Goal: Task Accomplishment & Management: Use online tool/utility

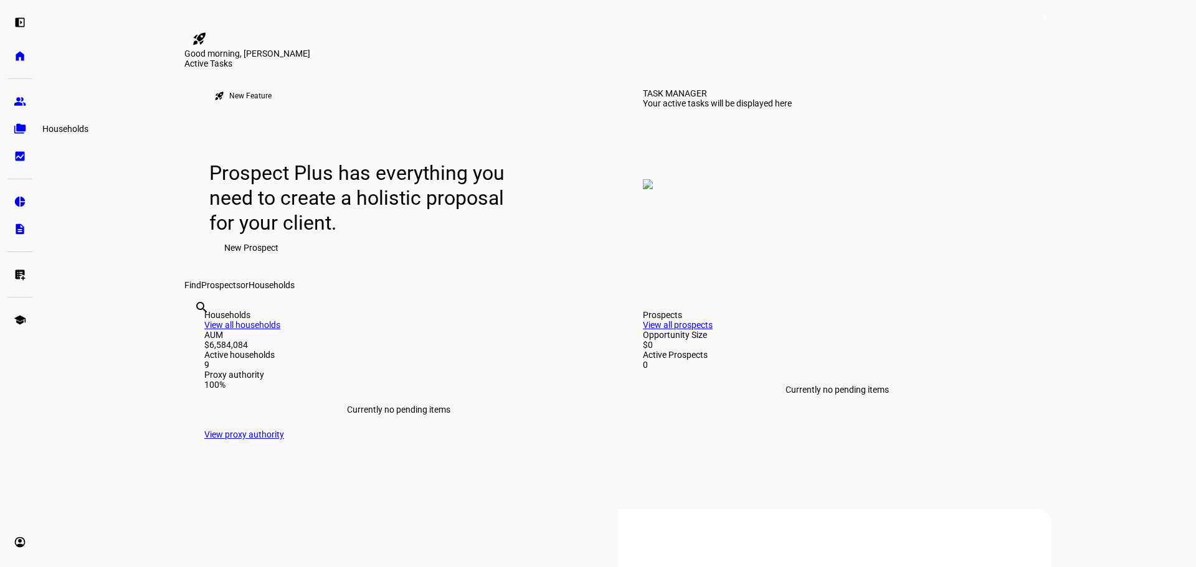
click at [19, 126] on eth-mat-symbol "folder_copy" at bounding box center [20, 129] width 12 height 12
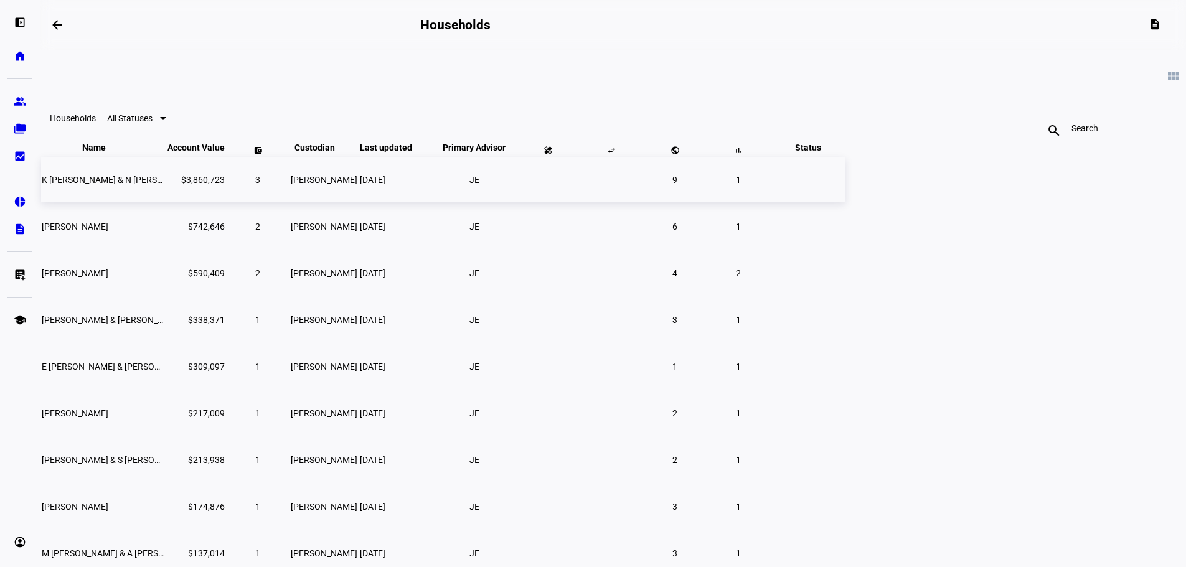
click at [200, 185] on span "K [PERSON_NAME] & N [PERSON_NAME]" at bounding box center [121, 180] width 158 height 10
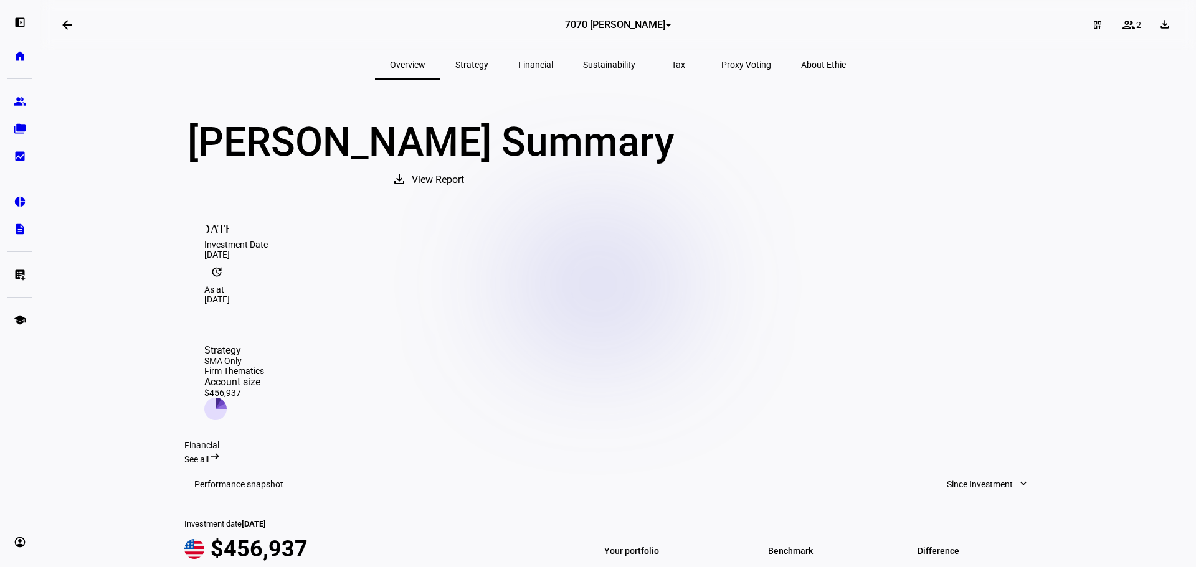
click at [665, 24] on div at bounding box center [668, 25] width 6 height 3
click at [653, 75] on span "5851 [PERSON_NAME] & [PERSON_NAME] REV TR DTD [DATE]" at bounding box center [613, 82] width 95 height 30
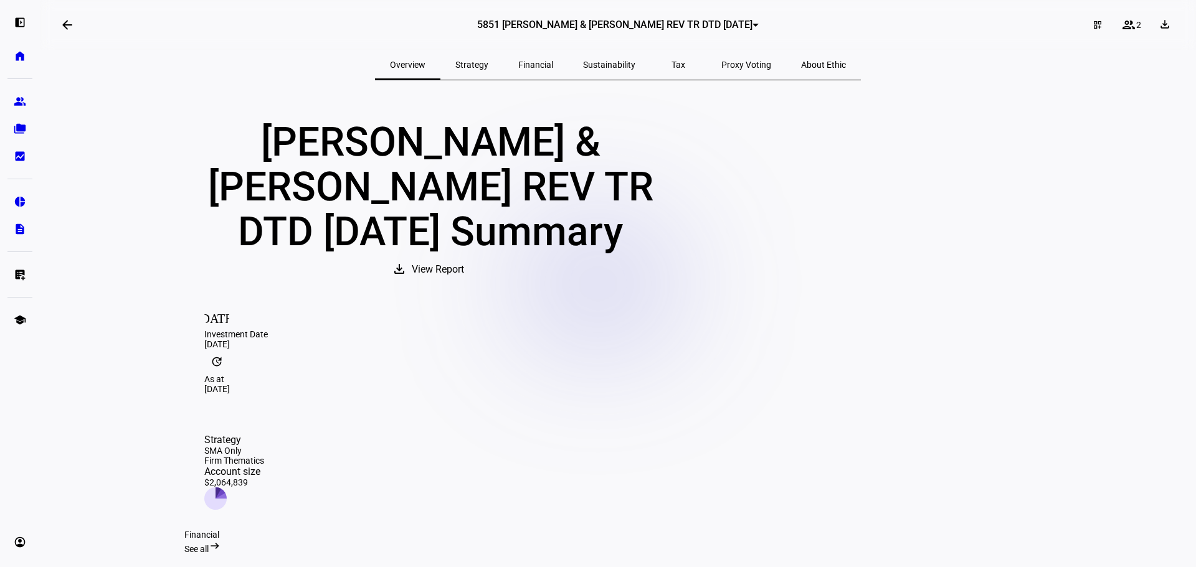
click at [752, 24] on div at bounding box center [755, 25] width 6 height 3
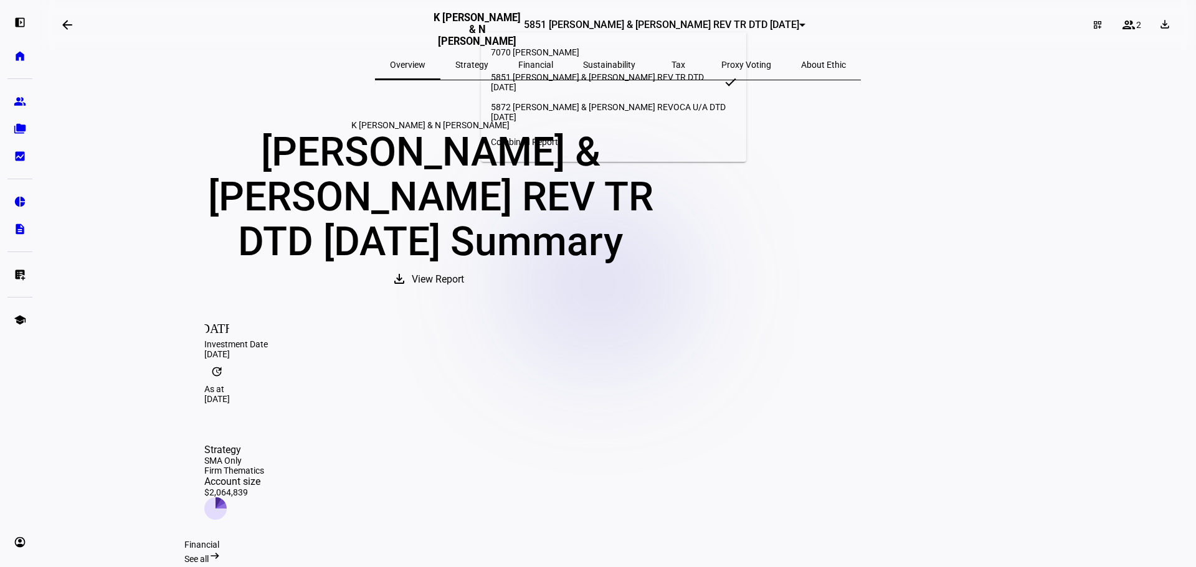
click at [405, 207] on div at bounding box center [598, 283] width 1196 height 567
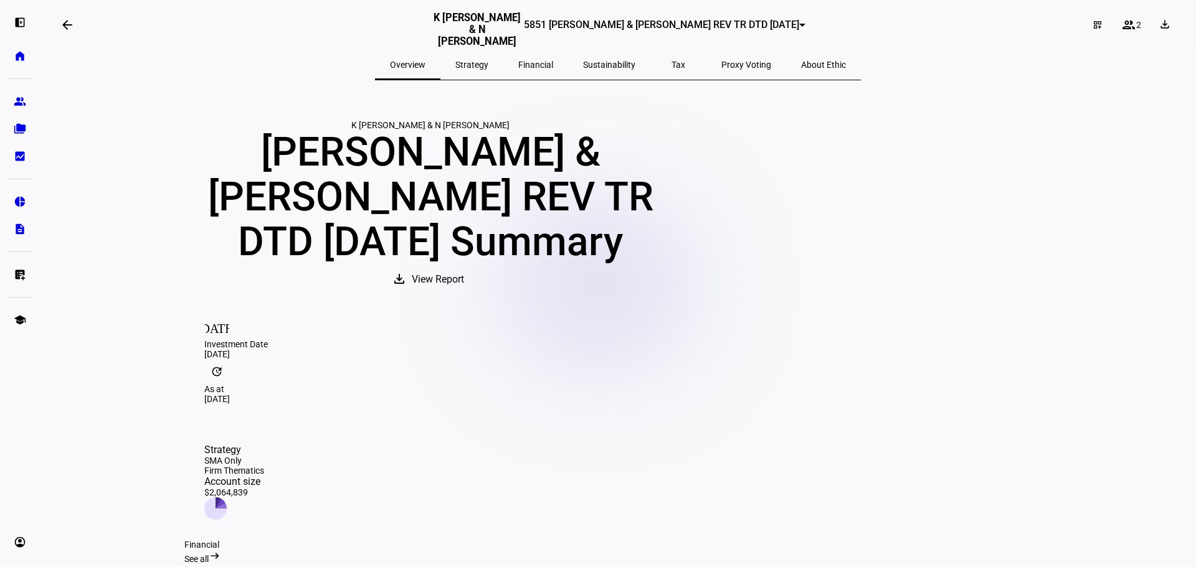
click at [729, 27] on span "5851 [PERSON_NAME] & [PERSON_NAME] REV TR DTD [DATE]" at bounding box center [661, 25] width 275 height 12
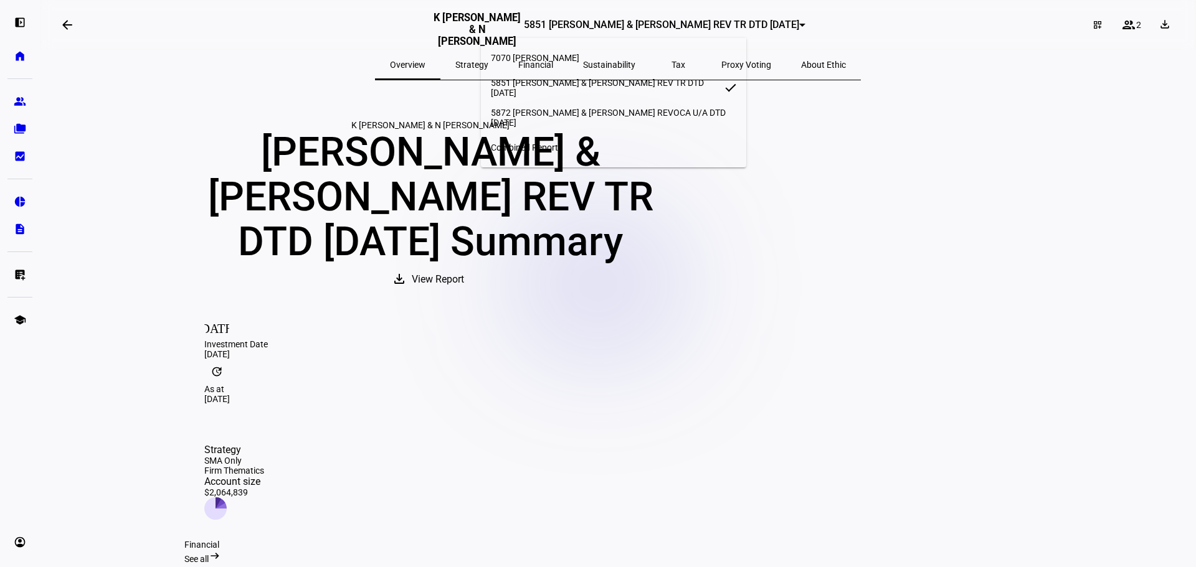
click at [643, 120] on mat-option "5872 [PERSON_NAME] & [PERSON_NAME] REVOCA U/A DTD [DATE]" at bounding box center [614, 118] width 266 height 30
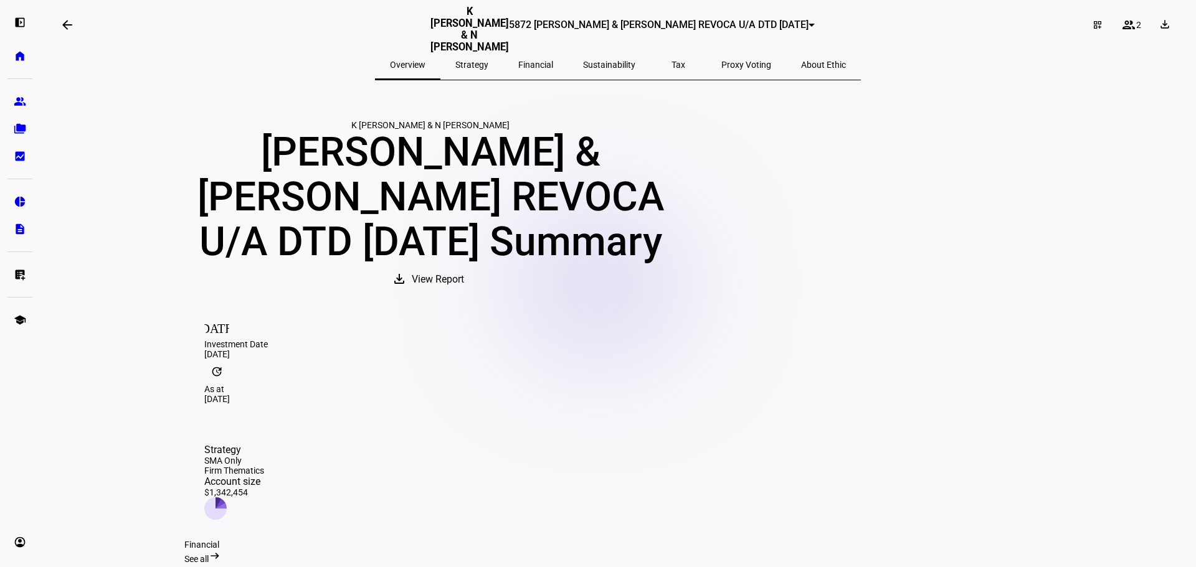
click at [62, 29] on span at bounding box center [67, 25] width 30 height 30
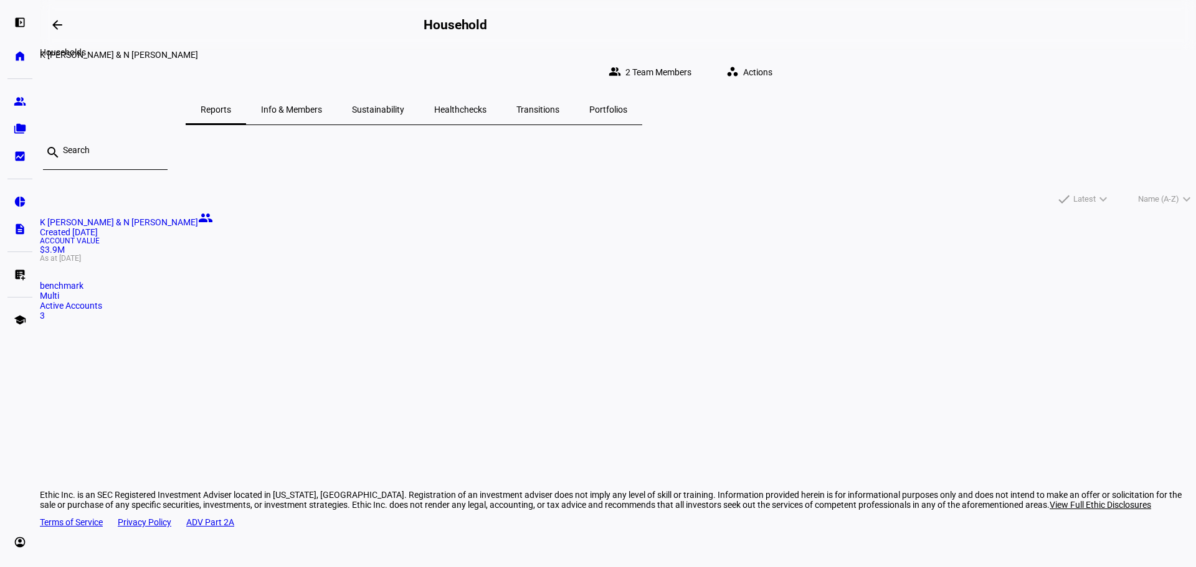
click at [56, 31] on mat-icon "arrow_backwards" at bounding box center [57, 24] width 15 height 15
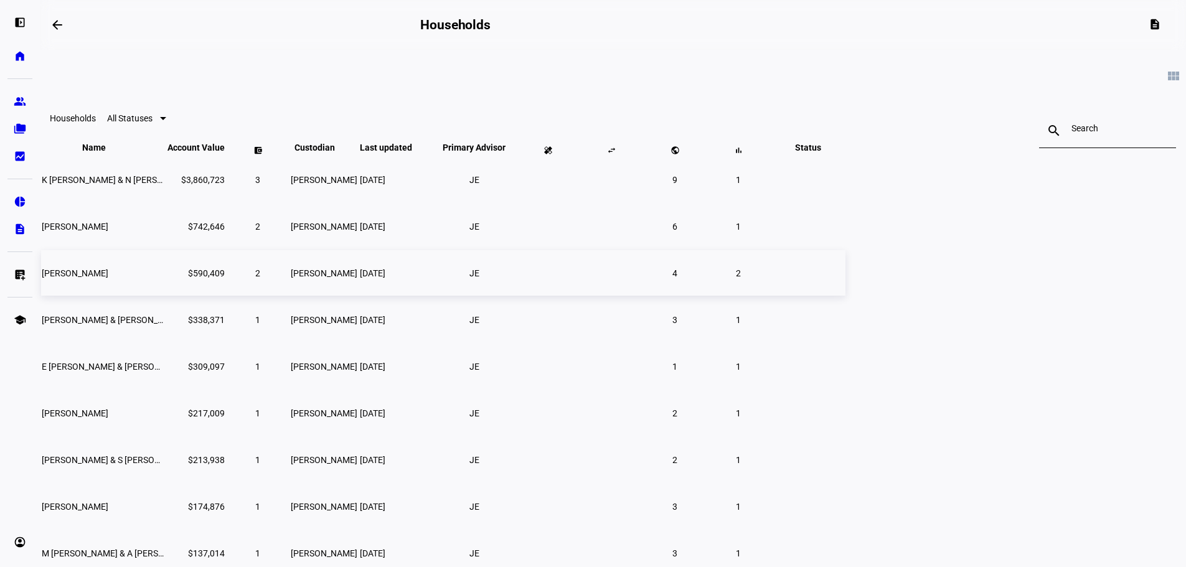
click at [166, 296] on td "[PERSON_NAME]" at bounding box center [103, 272] width 125 height 45
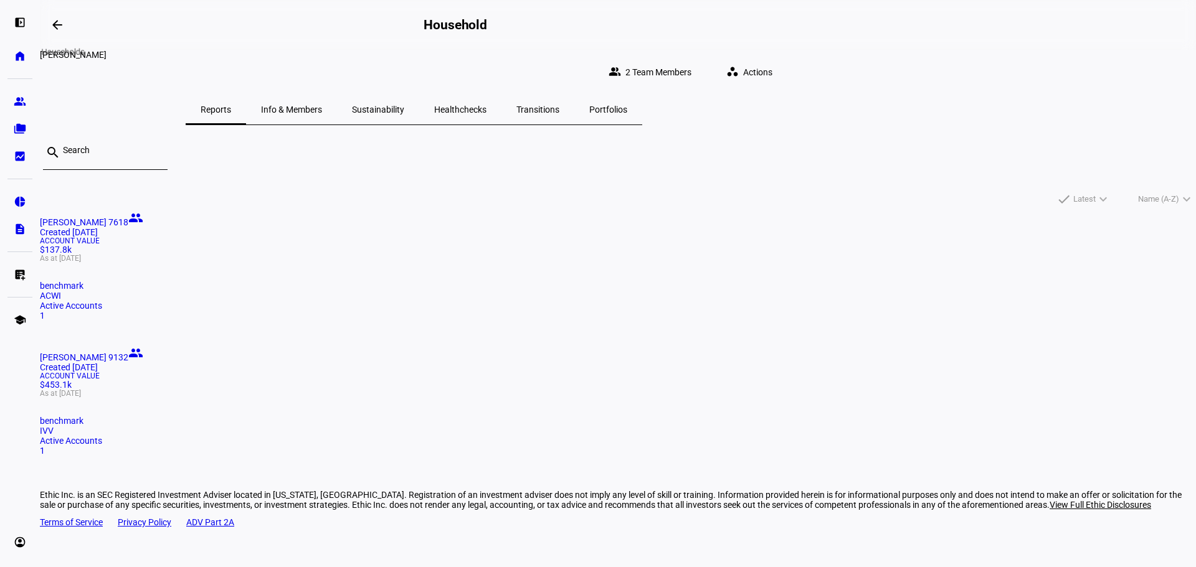
click at [59, 24] on mat-icon "arrow_backwards" at bounding box center [57, 24] width 15 height 15
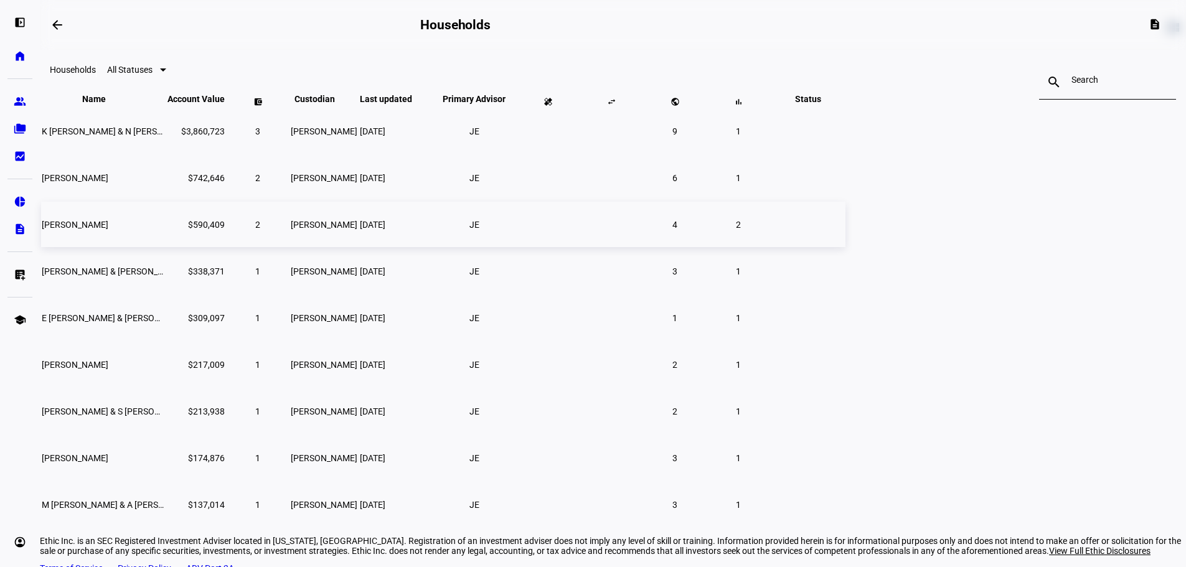
scroll to position [113, 0]
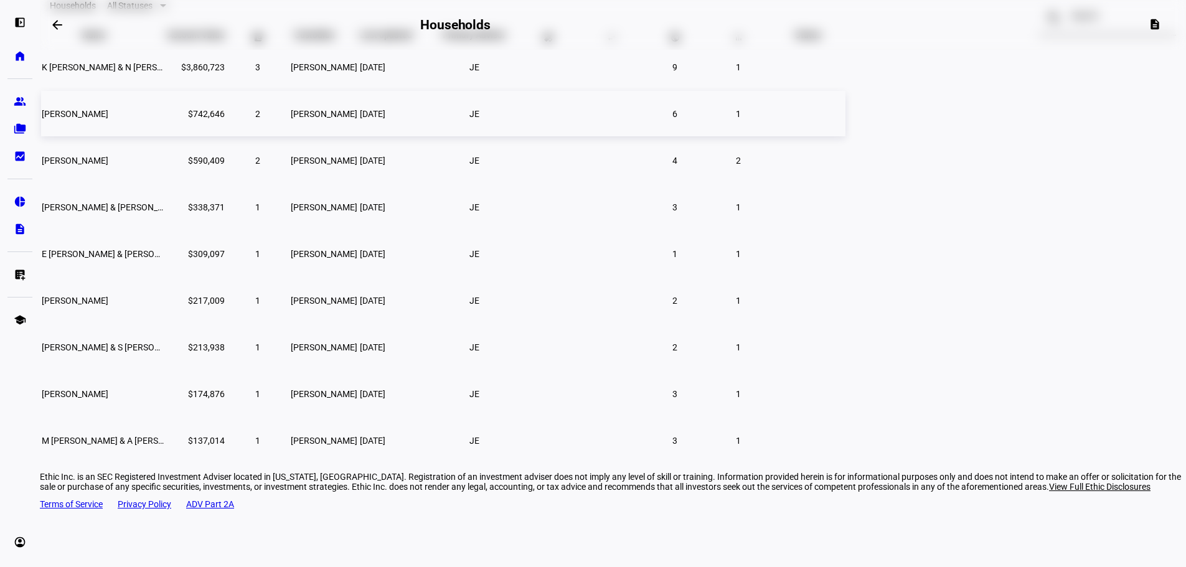
click at [108, 119] on span "[PERSON_NAME]" at bounding box center [75, 114] width 67 height 10
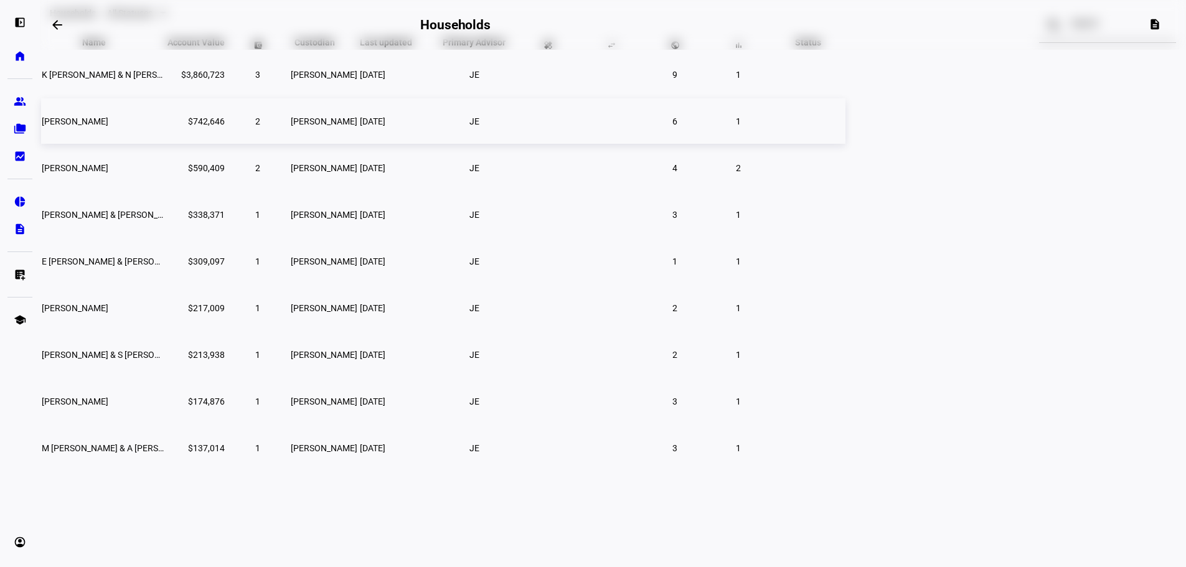
scroll to position [28, 0]
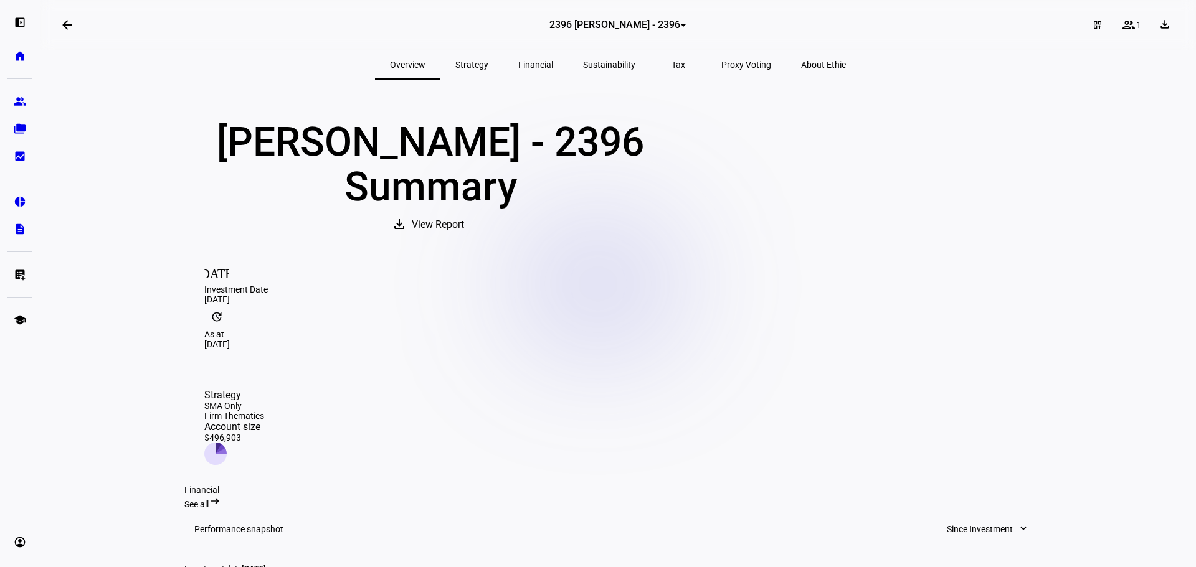
click at [680, 26] on div at bounding box center [683, 25] width 6 height 3
click at [606, 109] on span "Combined Report" at bounding box center [589, 112] width 67 height 10
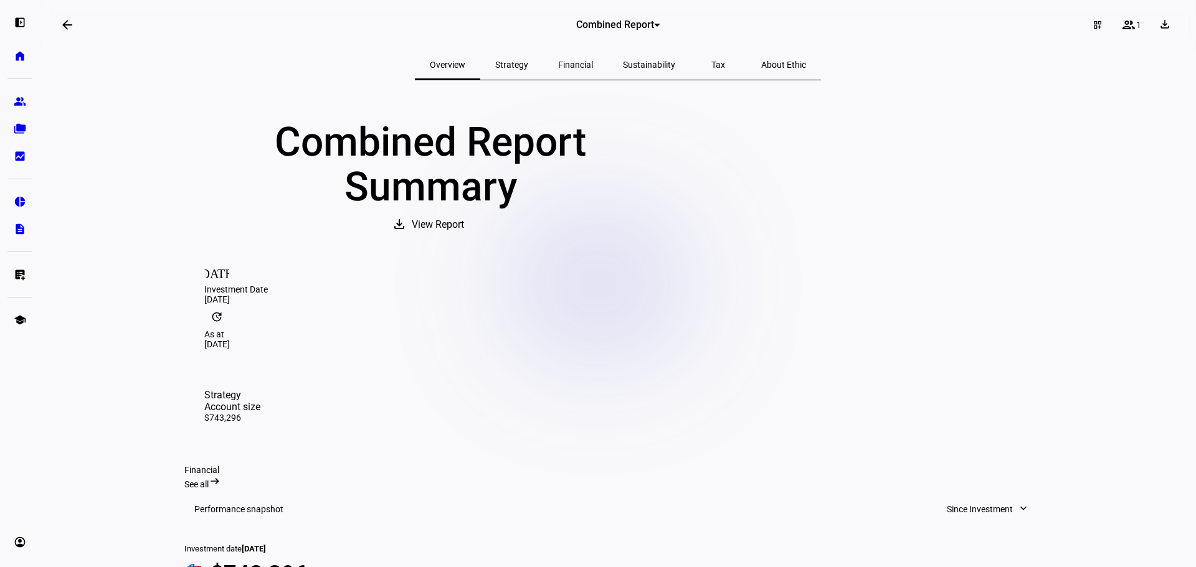
click at [656, 24] on div at bounding box center [657, 25] width 6 height 3
click at [471, 64] on div at bounding box center [598, 283] width 1196 height 567
click at [73, 21] on mat-icon "arrow_backwards" at bounding box center [67, 24] width 15 height 15
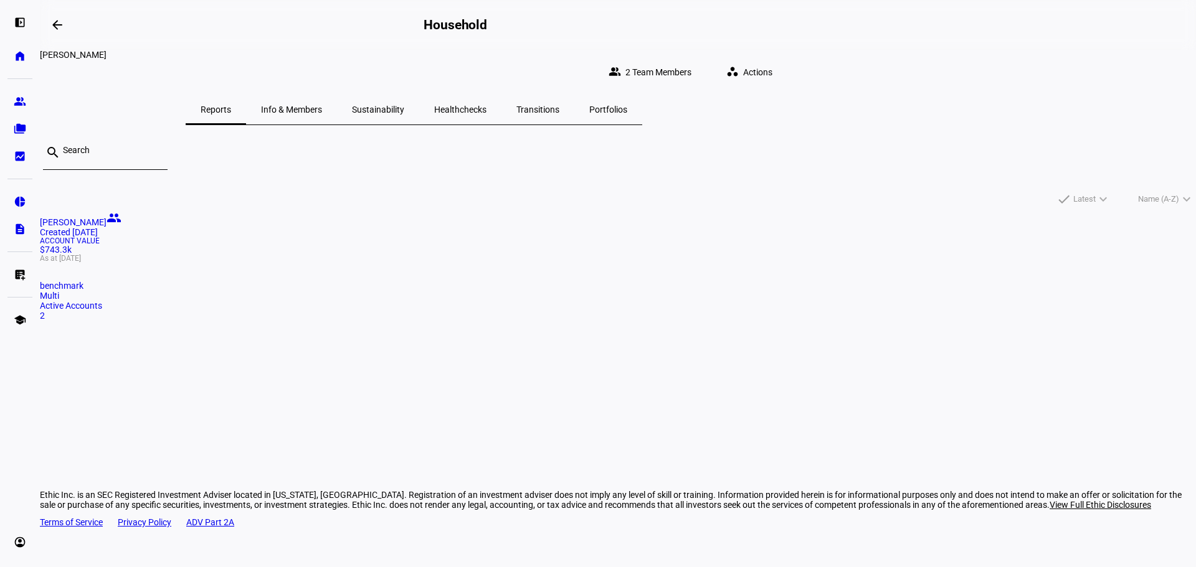
click at [361, 321] on mat-card "[PERSON_NAME] people Created [DATE] Account Value $743.3k As at [DATE] benchmar…" at bounding box center [618, 265] width 1156 height 110
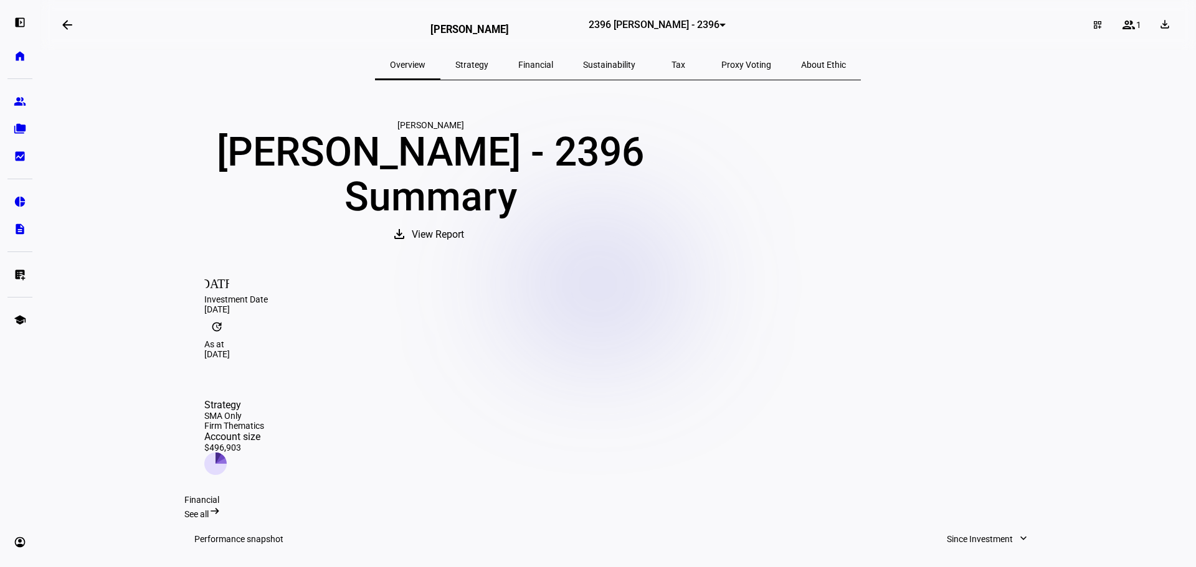
click at [719, 27] on div at bounding box center [722, 25] width 6 height 3
click at [643, 79] on span "3016 [PERSON_NAME] - 3016" at bounding box center [613, 88] width 115 height 20
click at [21, 49] on link "home Home" at bounding box center [19, 56] width 25 height 25
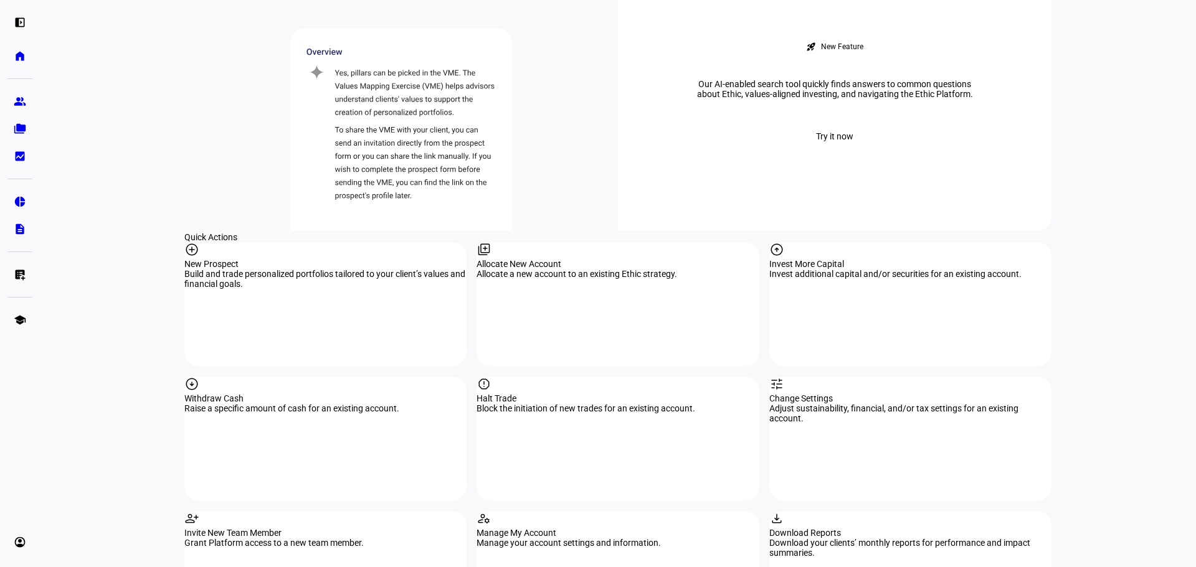
scroll to position [1121, 0]
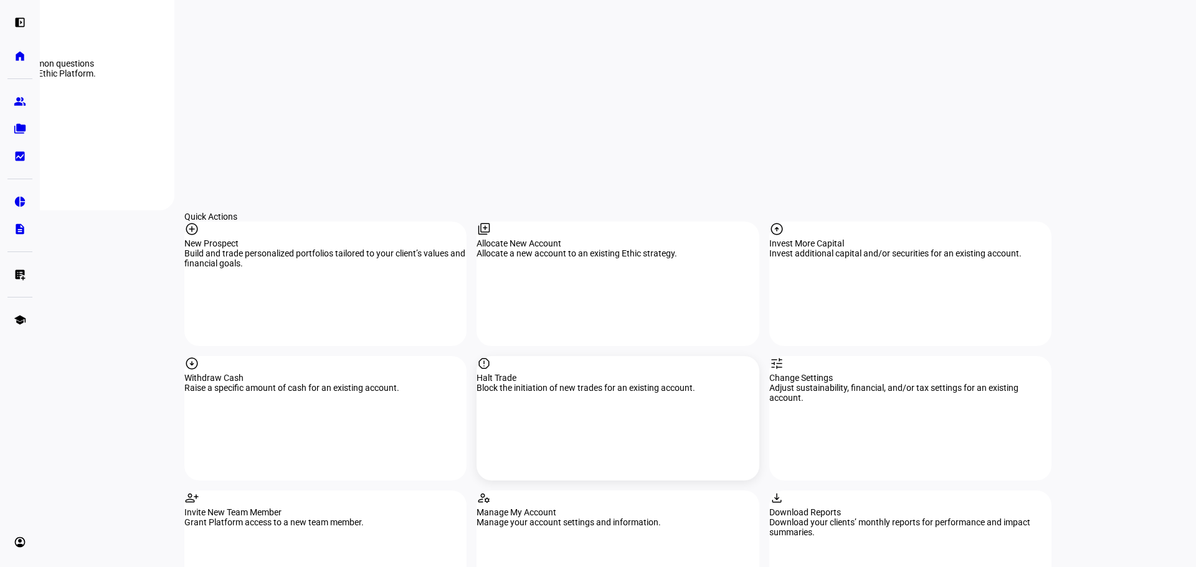
click at [566, 356] on div "report Halt Trade Block the initiation of new trades for an existing account." at bounding box center [617, 418] width 282 height 125
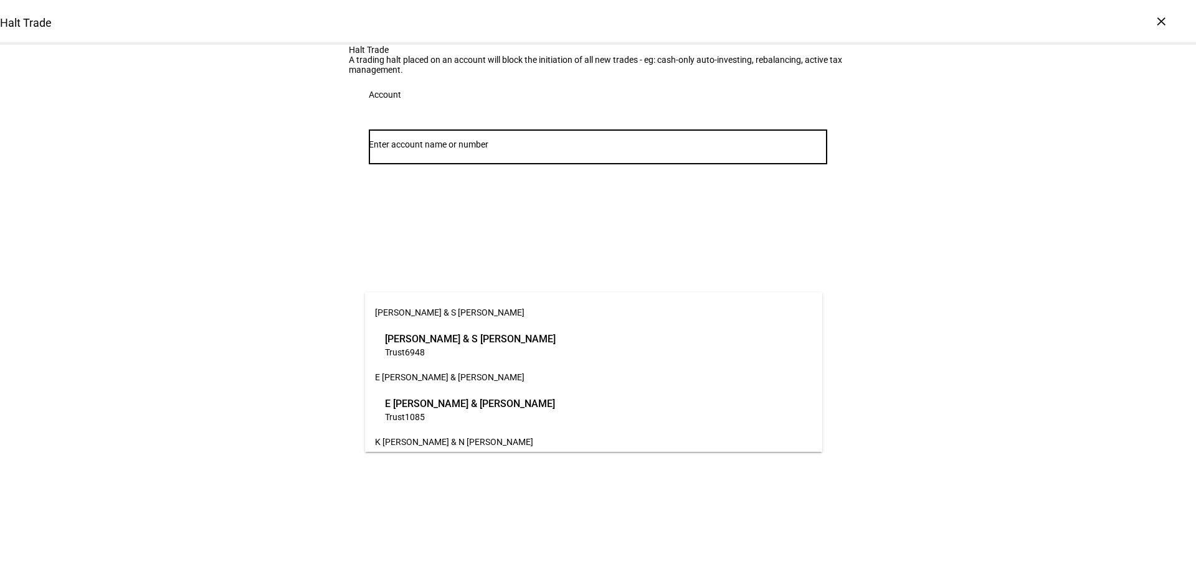
click at [455, 149] on input "Number" at bounding box center [598, 144] width 458 height 10
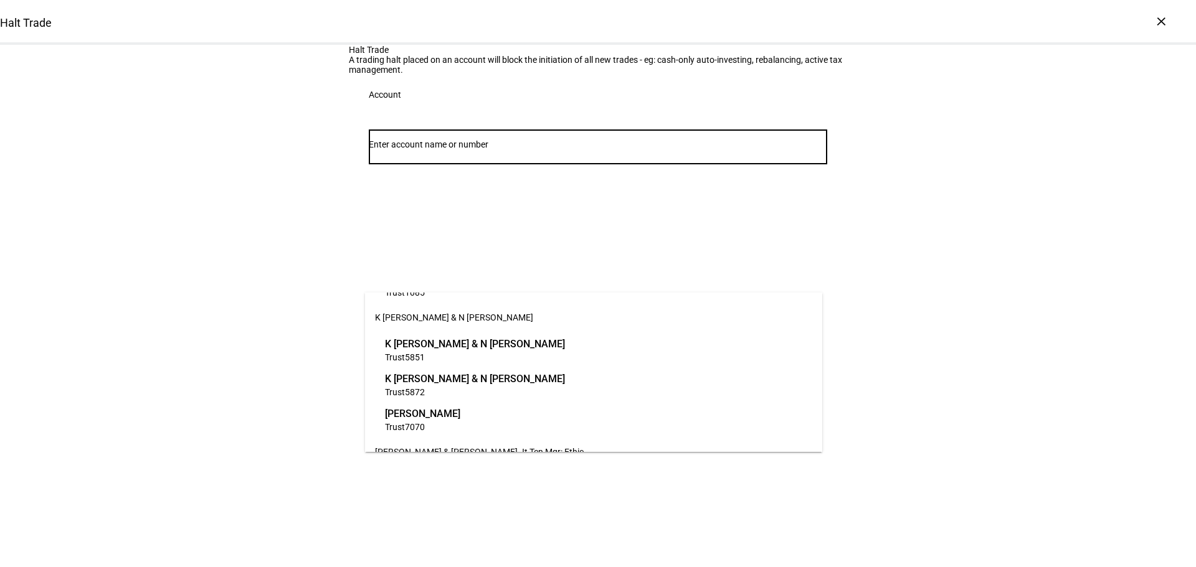
click at [413, 381] on span "K [PERSON_NAME] & N [PERSON_NAME]" at bounding box center [475, 379] width 180 height 14
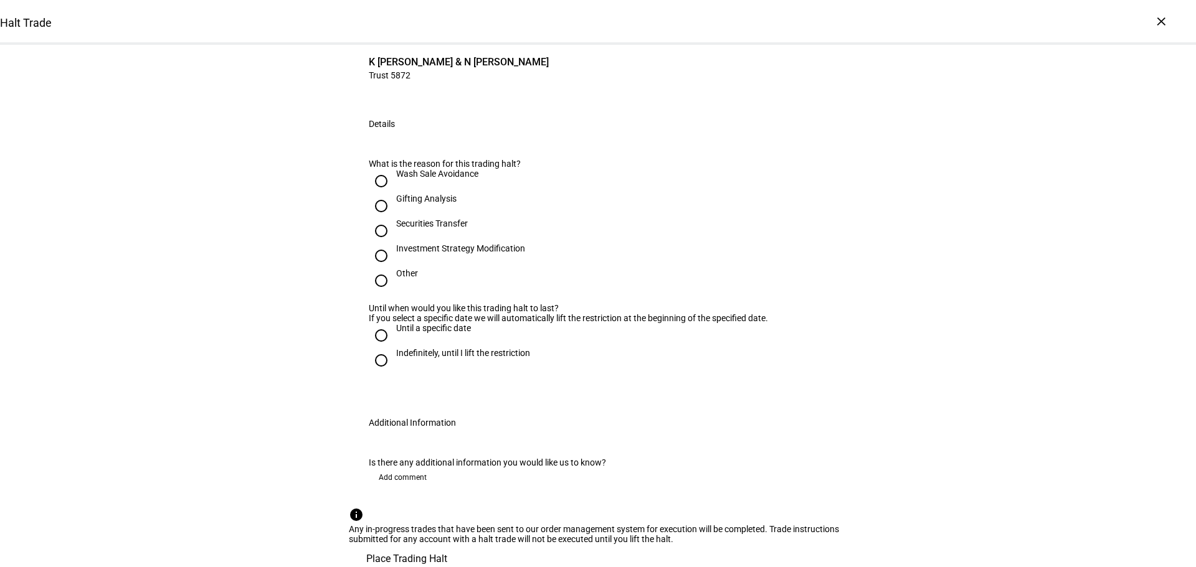
click at [381, 268] on input "Investment Strategy Modification" at bounding box center [381, 255] width 25 height 25
radio input "true"
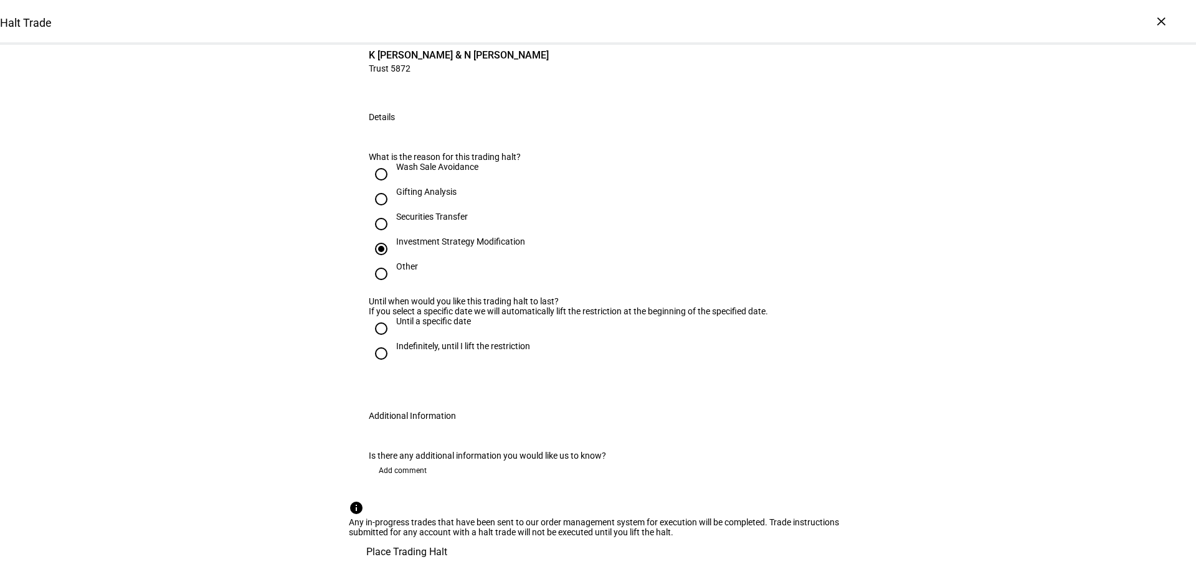
scroll to position [249, 0]
click at [373, 366] on input "Indefinitely, until I lift the restriction" at bounding box center [381, 353] width 25 height 25
radio input "true"
click at [447, 537] on span "Place Trading Halt" at bounding box center [406, 552] width 81 height 30
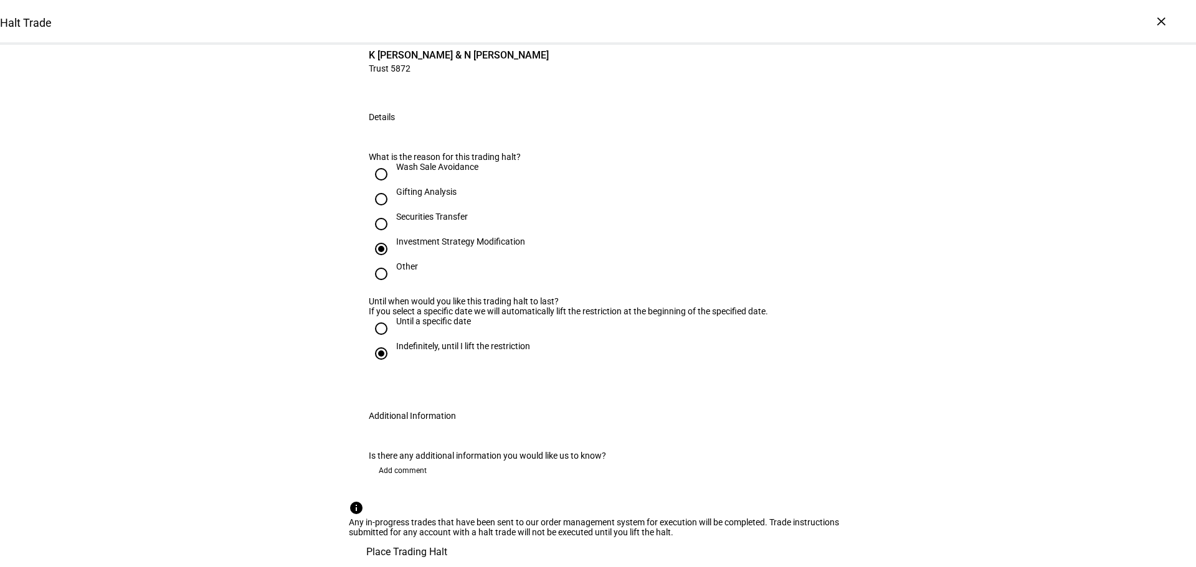
scroll to position [0, 0]
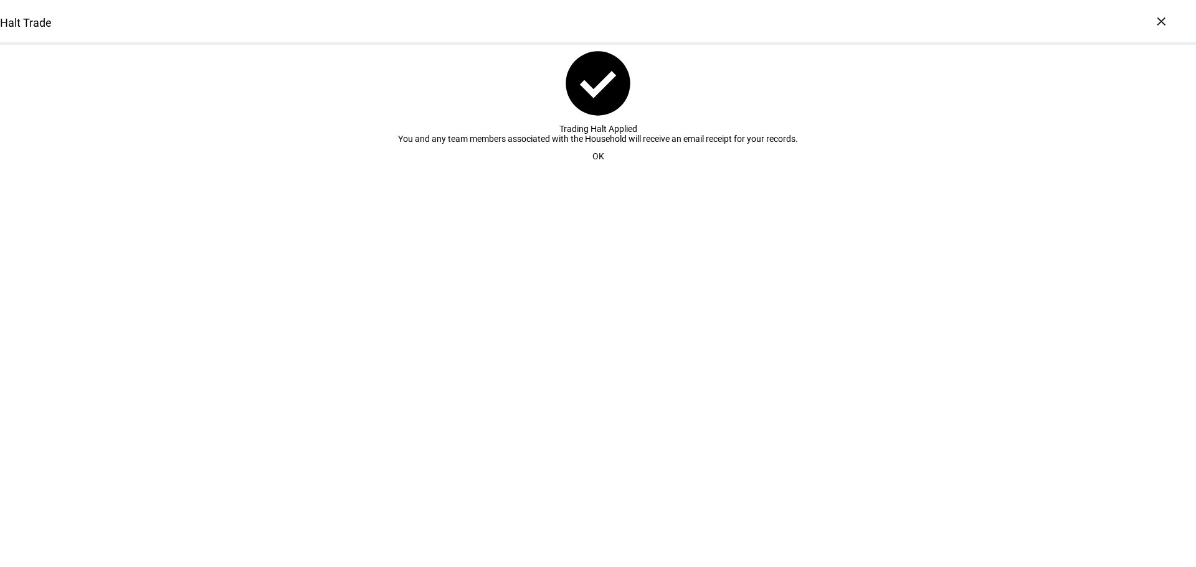
click at [583, 169] on span at bounding box center [598, 156] width 42 height 25
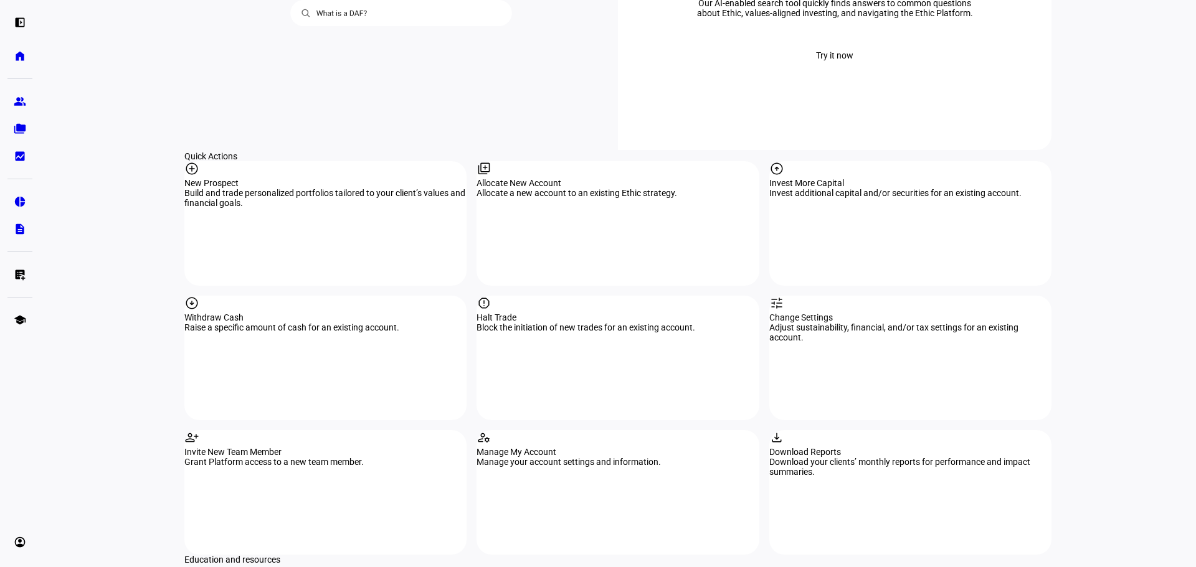
scroll to position [1183, 0]
click at [535, 294] on div "report Halt Trade Block the initiation of new trades for an existing account." at bounding box center [617, 356] width 282 height 125
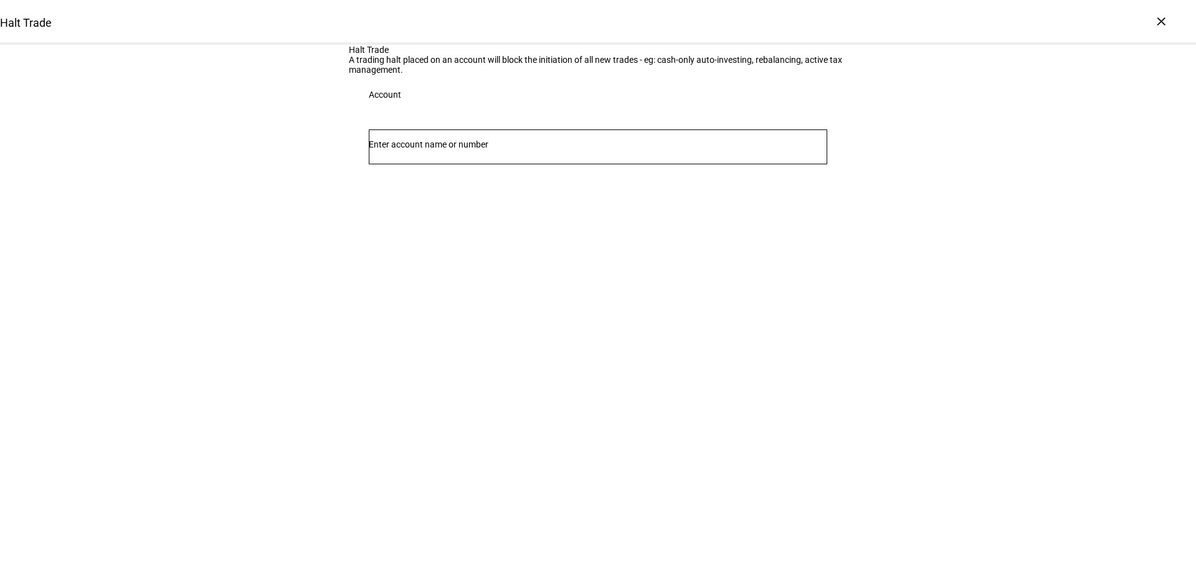
click at [507, 149] on input "Number" at bounding box center [598, 144] width 458 height 10
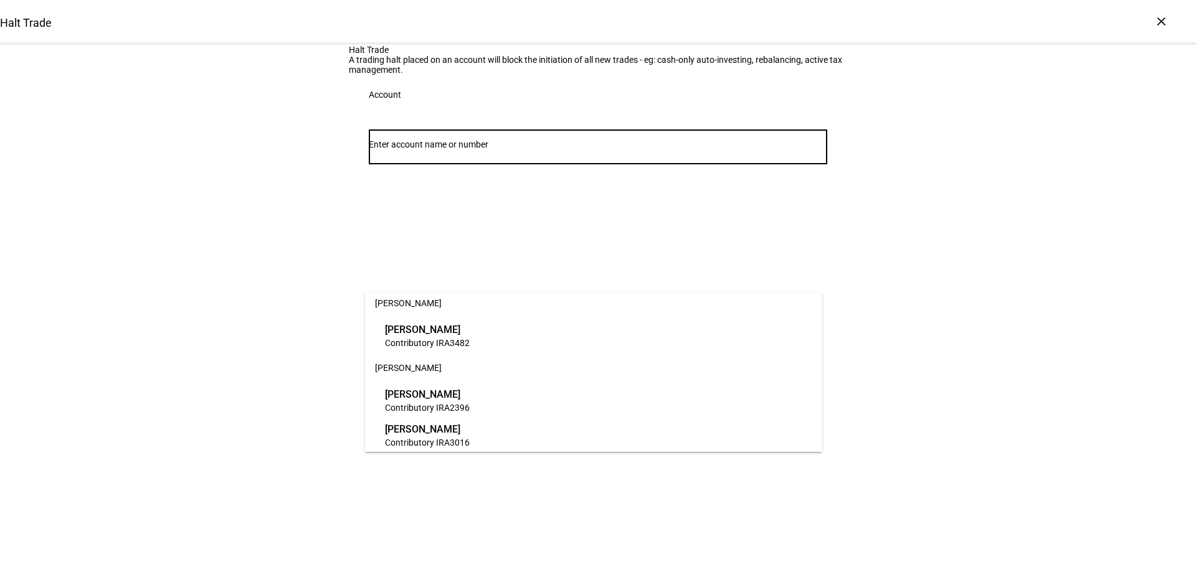
scroll to position [573, 0]
click at [431, 427] on span "[PERSON_NAME]" at bounding box center [427, 424] width 85 height 14
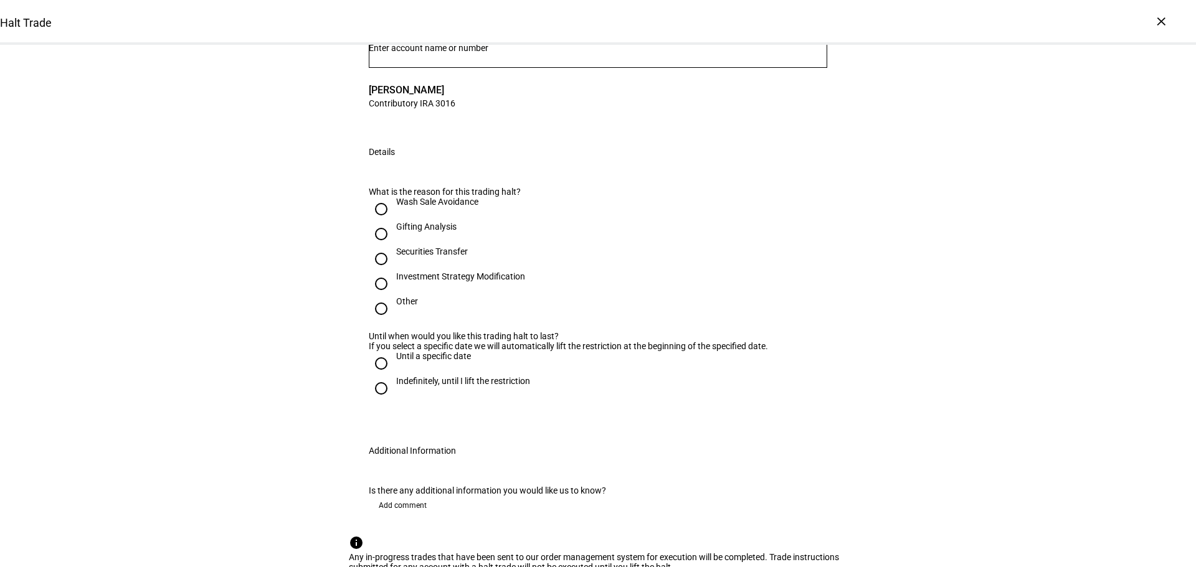
scroll to position [125, 0]
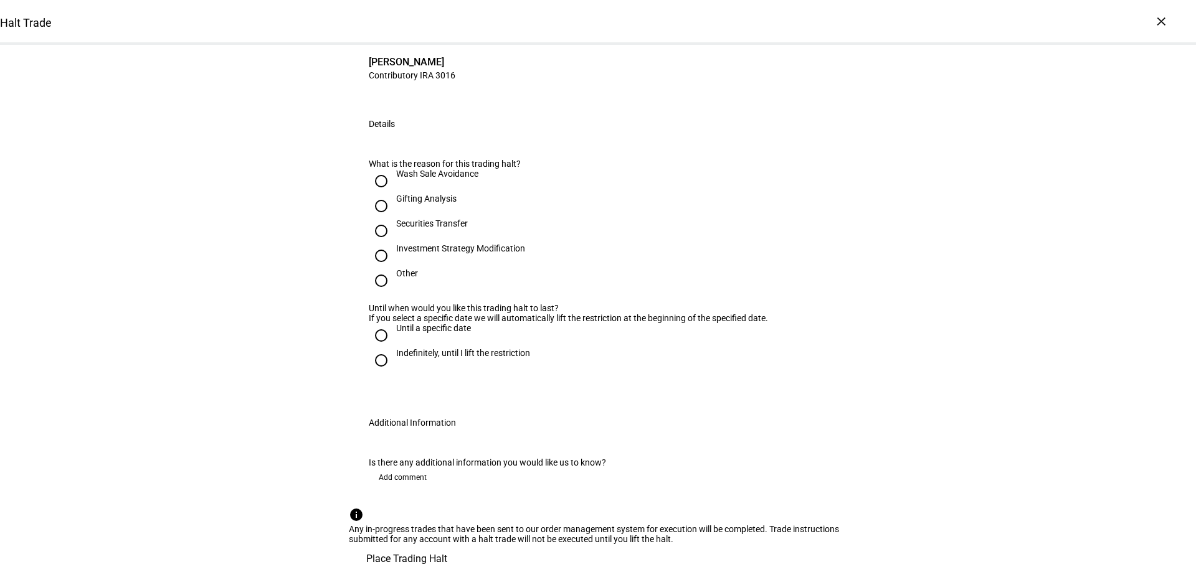
click at [375, 268] on input "Investment Strategy Modification" at bounding box center [381, 255] width 25 height 25
radio input "true"
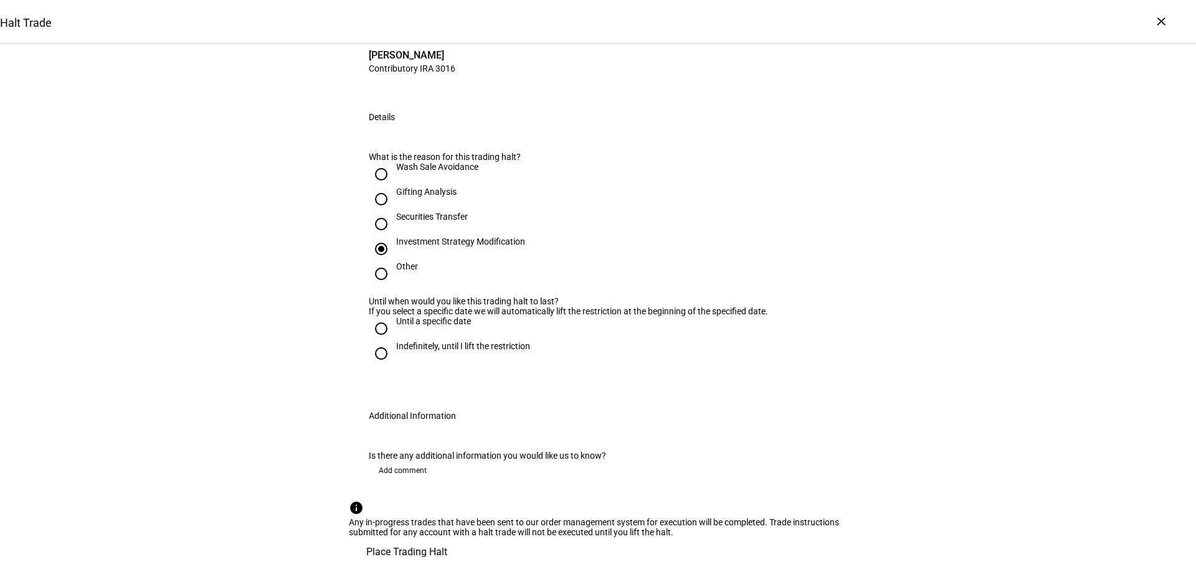
scroll to position [311, 0]
click at [379, 344] on input "Indefinitely, until I lift the restriction" at bounding box center [381, 353] width 25 height 25
radio input "true"
click at [447, 537] on span "Place Trading Halt" at bounding box center [406, 552] width 81 height 30
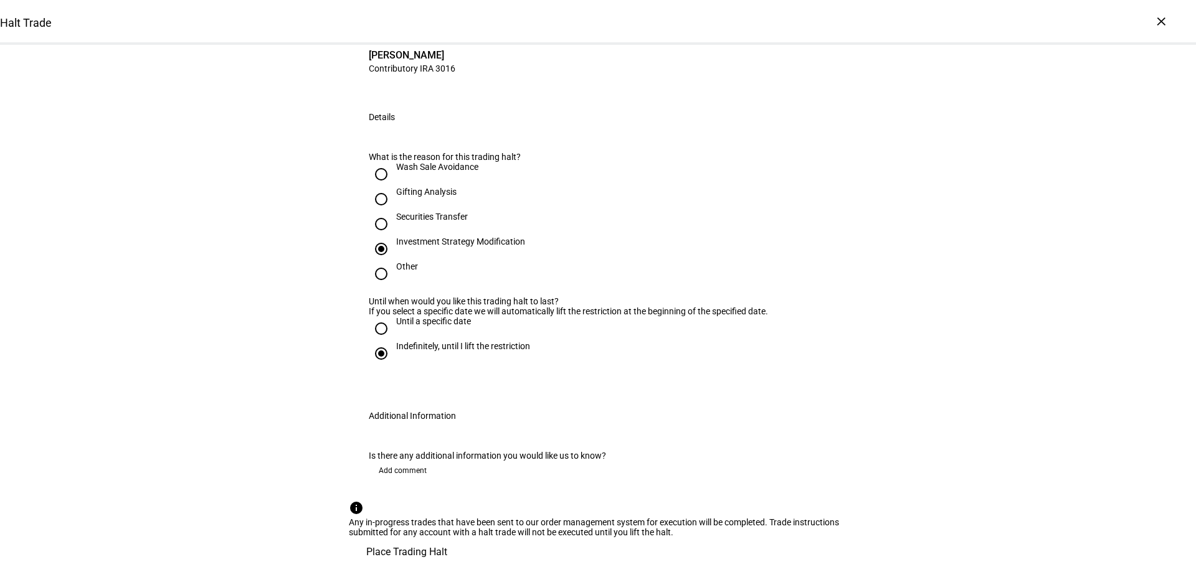
scroll to position [0, 0]
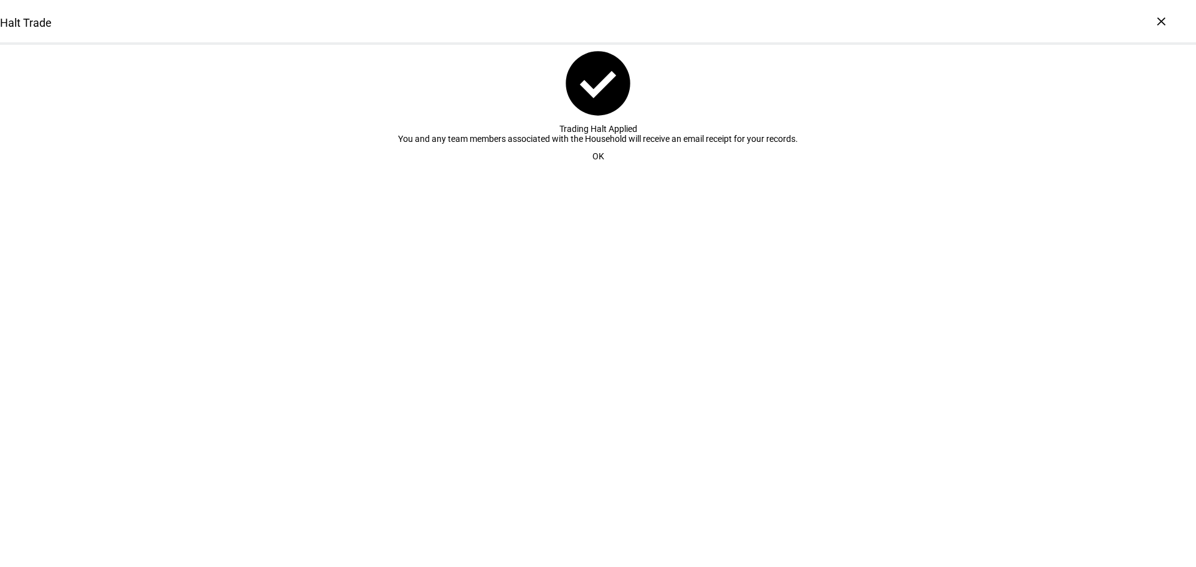
click at [596, 169] on span "OK" at bounding box center [598, 156] width 12 height 25
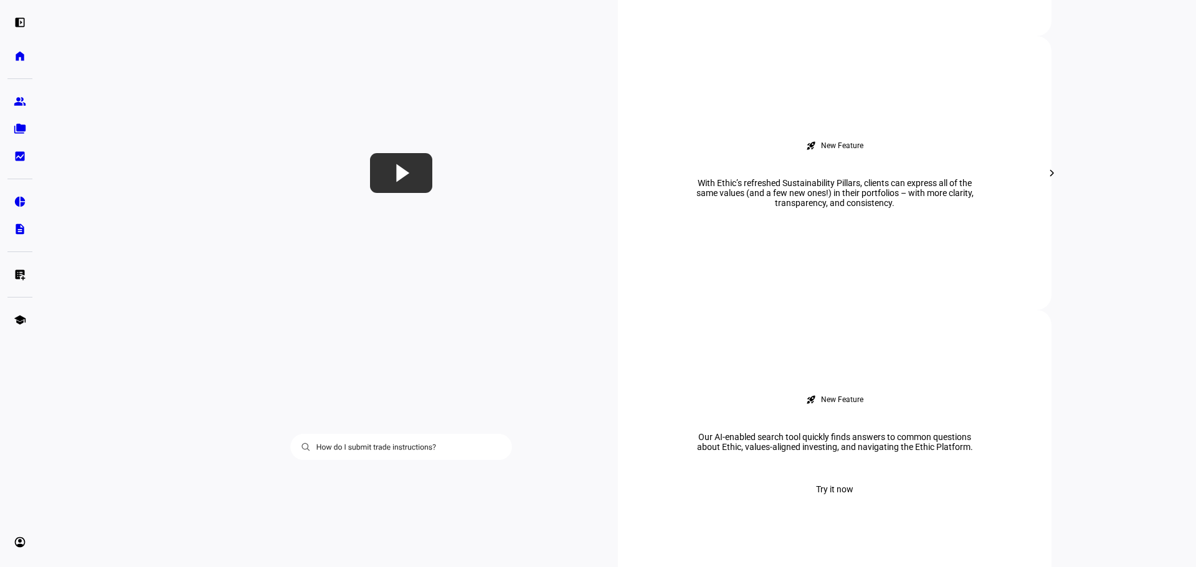
scroll to position [1121, 0]
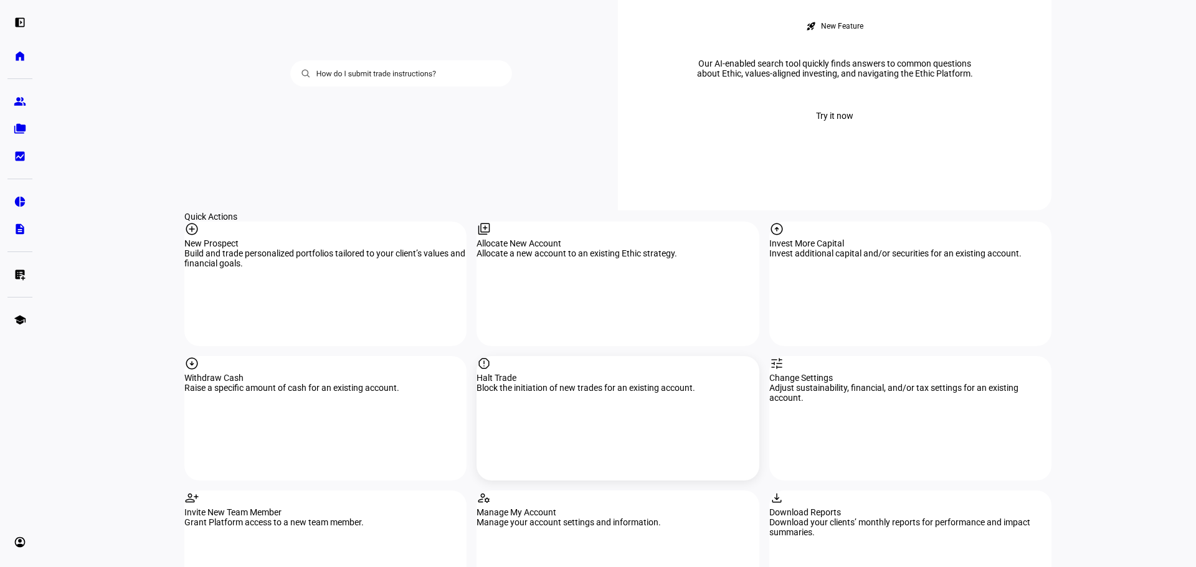
click at [561, 356] on div "report Halt Trade Block the initiation of new trades for an existing account." at bounding box center [617, 418] width 282 height 125
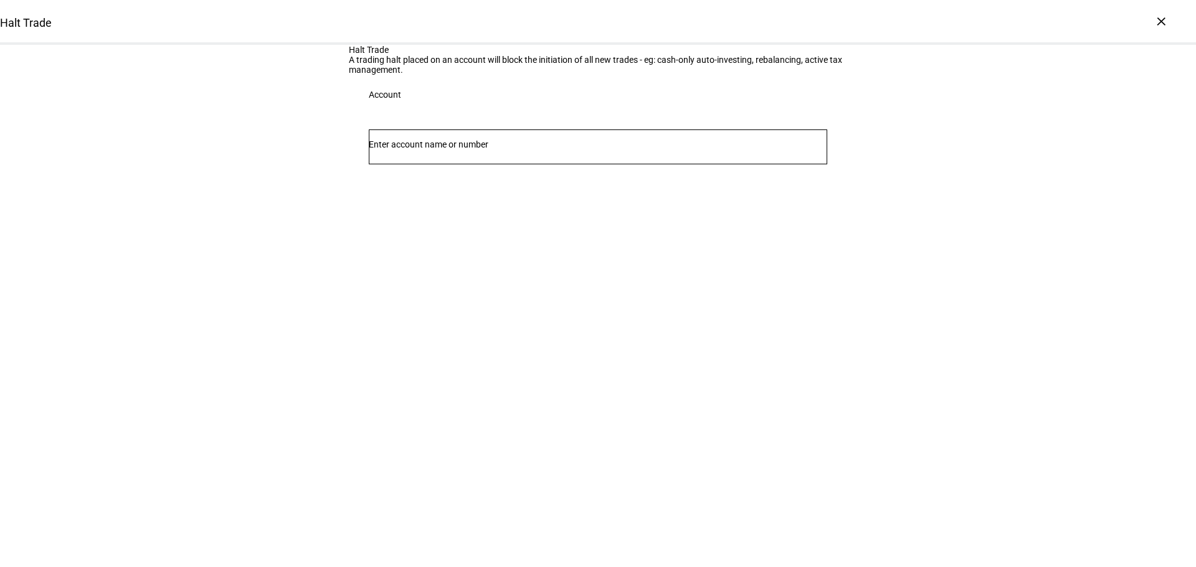
click at [514, 149] on input "Number" at bounding box center [598, 144] width 458 height 10
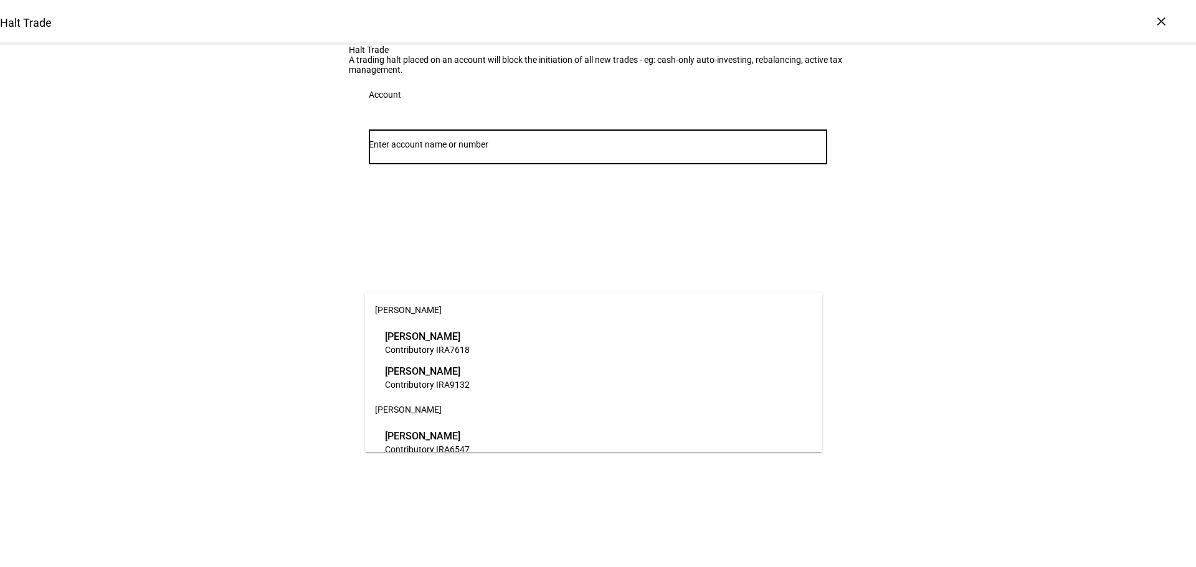
scroll to position [311, 0]
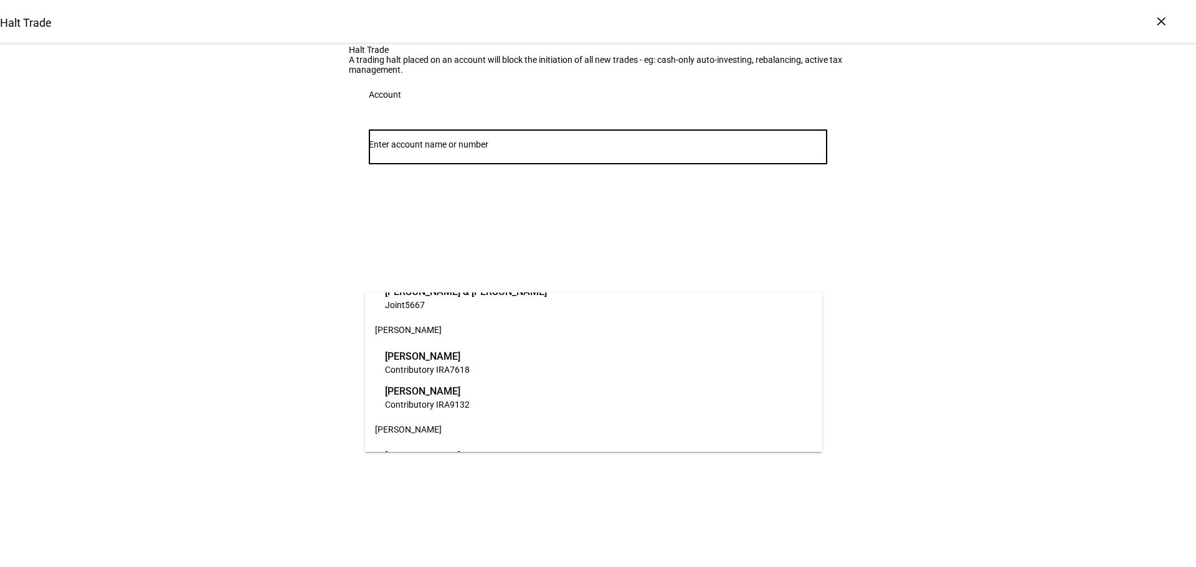
click at [416, 357] on span "[PERSON_NAME]" at bounding box center [427, 356] width 85 height 14
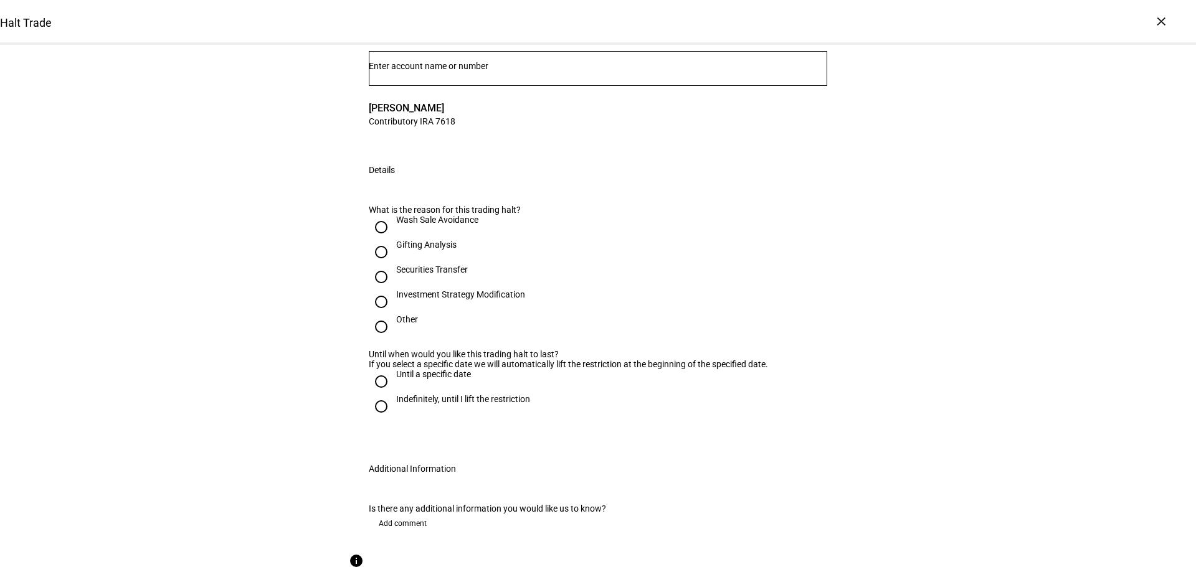
scroll to position [249, 0]
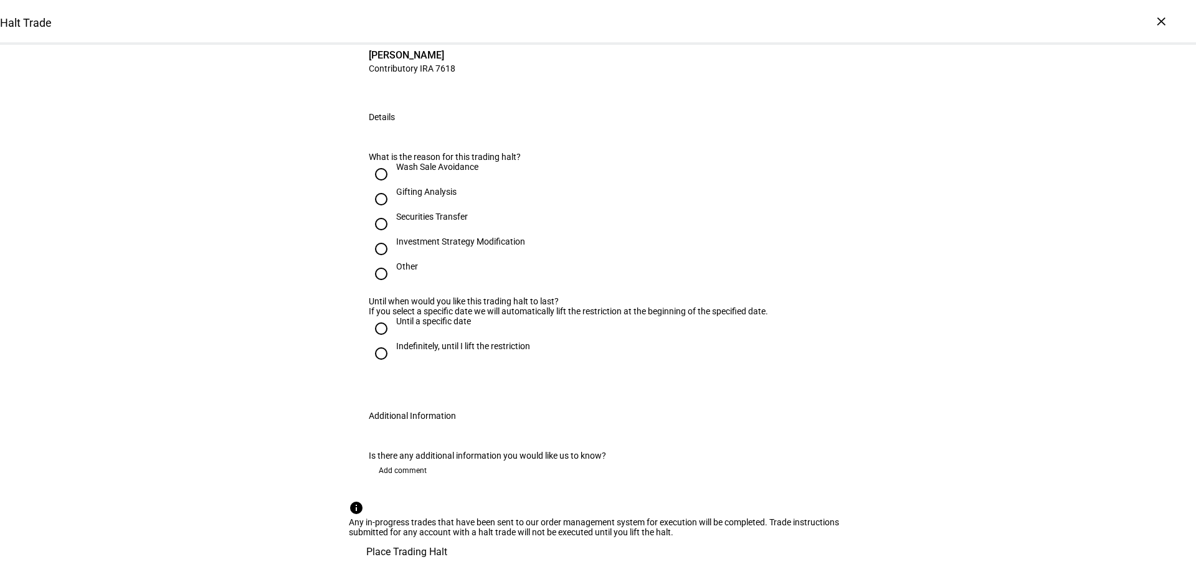
click at [377, 262] on input "Investment Strategy Modification" at bounding box center [381, 249] width 25 height 25
radio input "true"
click at [376, 341] on input "Indefinitely, until I lift the restriction" at bounding box center [381, 353] width 25 height 25
radio input "true"
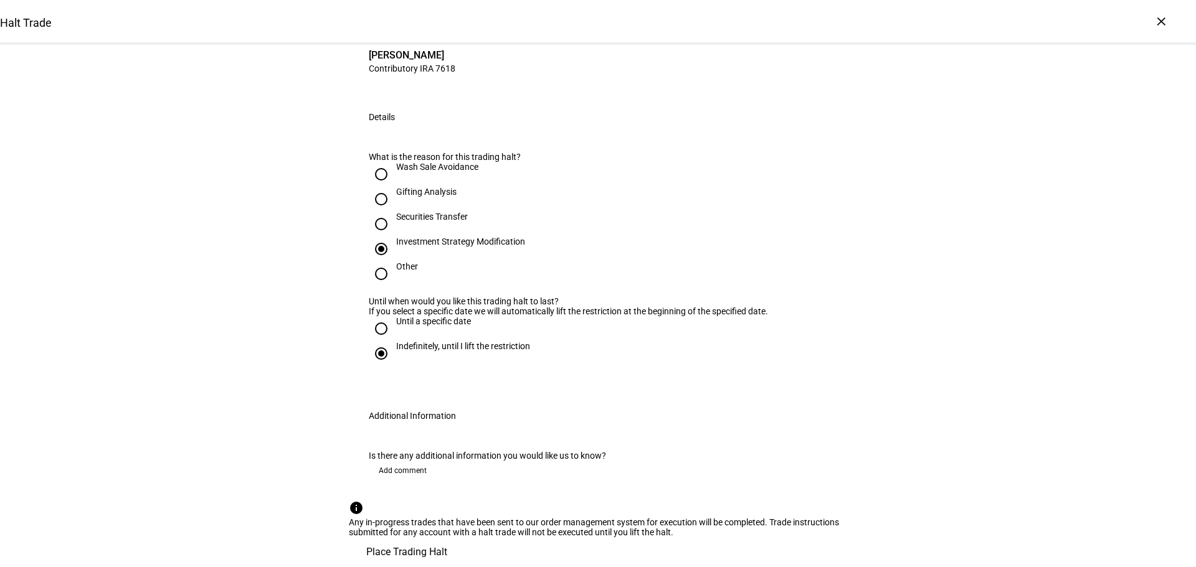
click at [447, 537] on span "Place Trading Halt" at bounding box center [406, 552] width 81 height 30
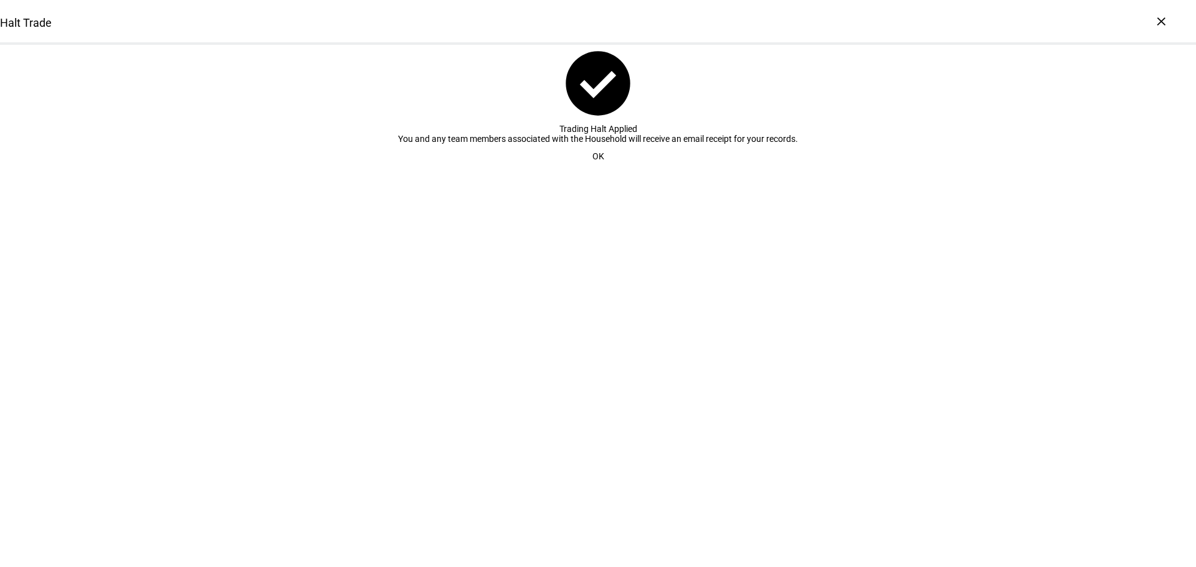
scroll to position [0, 0]
click at [595, 169] on span "OK" at bounding box center [598, 156] width 12 height 25
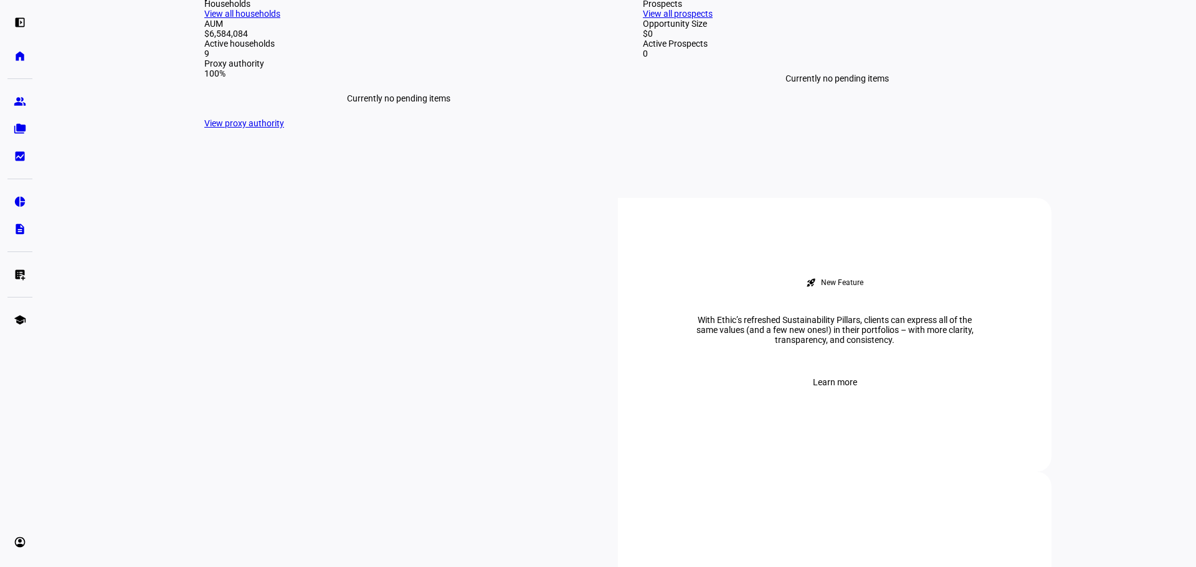
scroll to position [374, 0]
